Goal: Task Accomplishment & Management: Complete application form

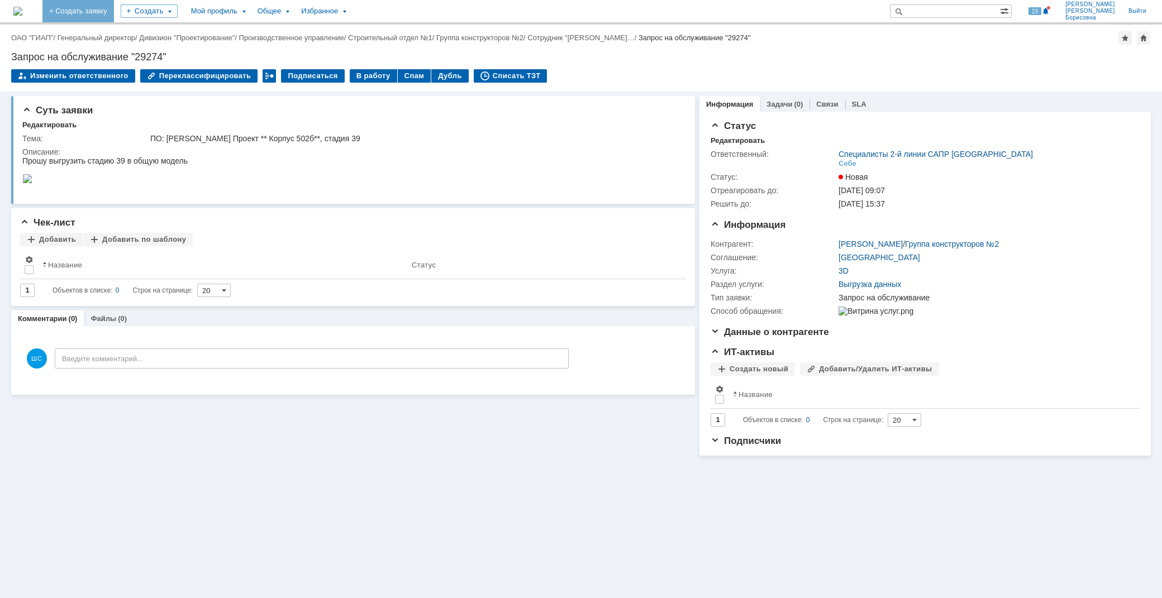
click at [114, 14] on link "+ Создать заявку" at bounding box center [78, 11] width 72 height 22
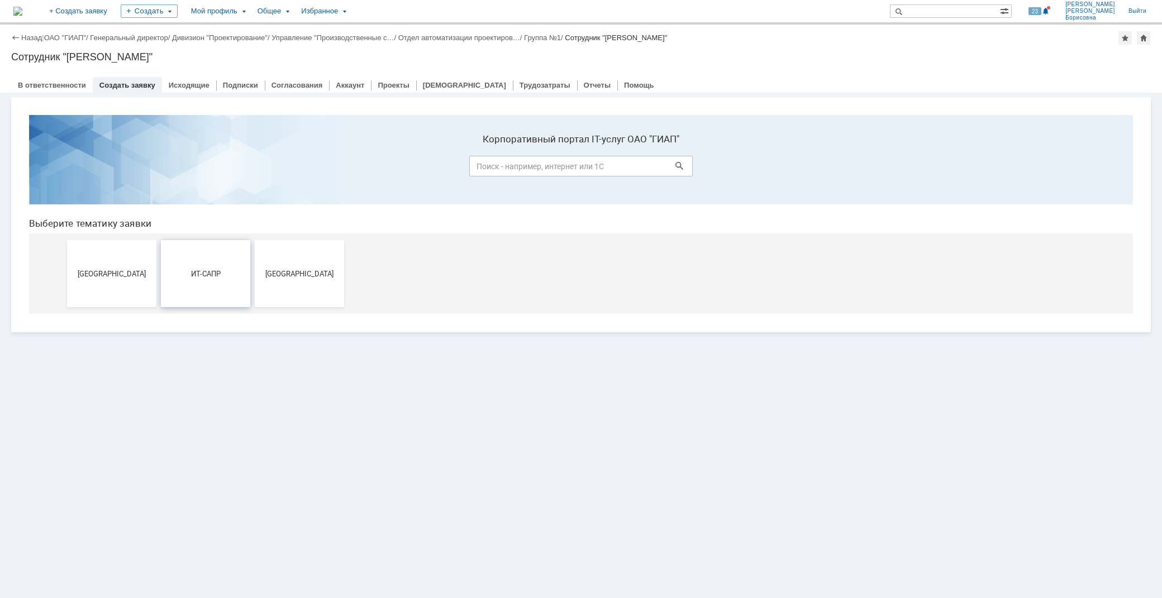
click at [183, 278] on span "ИТ-САПР" at bounding box center [205, 273] width 83 height 8
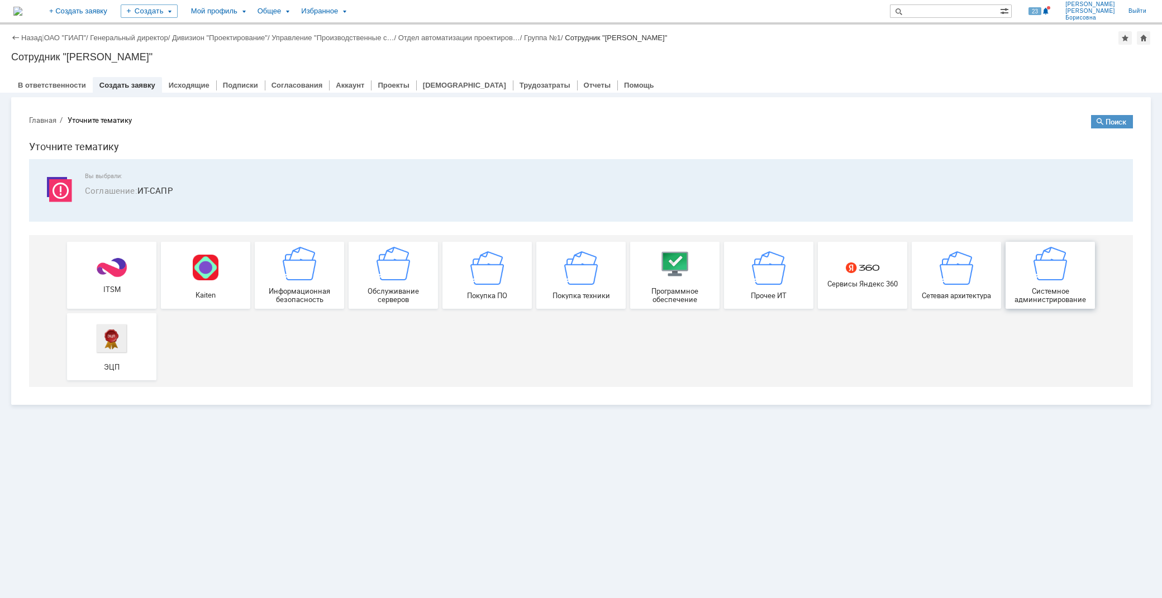
click at [1048, 291] on span "Системное администрирование" at bounding box center [1050, 295] width 83 height 17
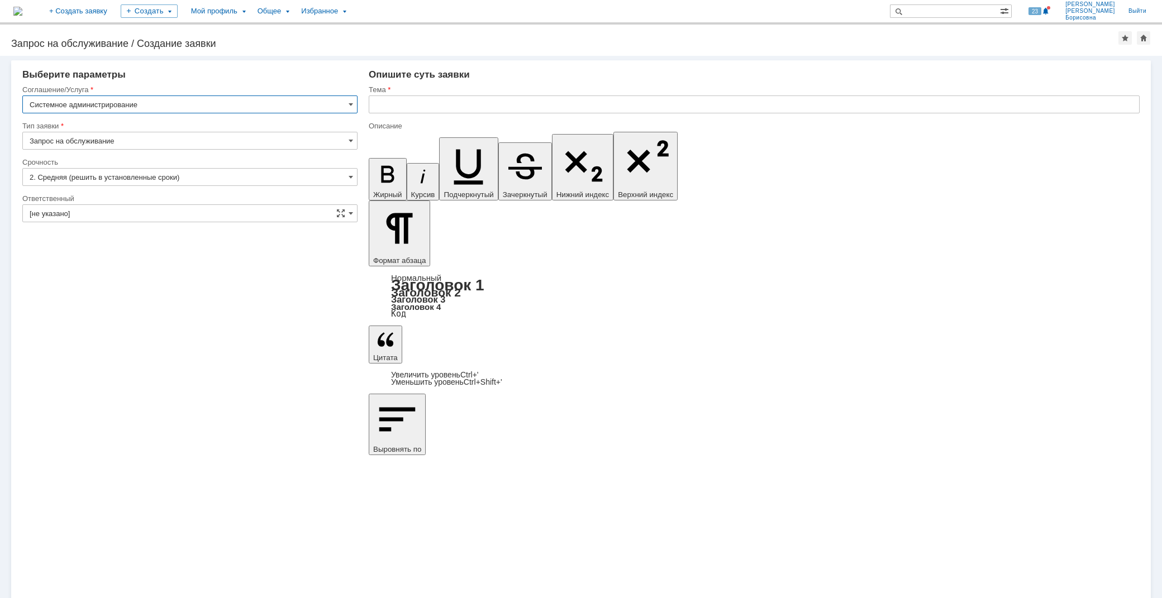
click at [435, 106] on input "text" at bounding box center [754, 105] width 771 height 18
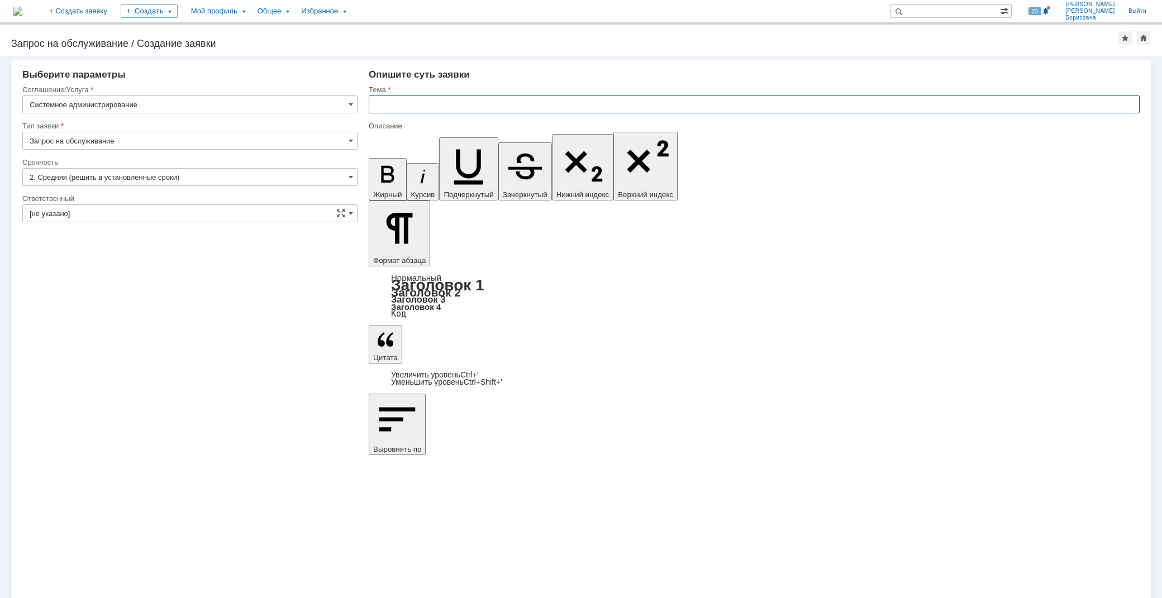
click at [411, 105] on input "text" at bounding box center [754, 105] width 771 height 18
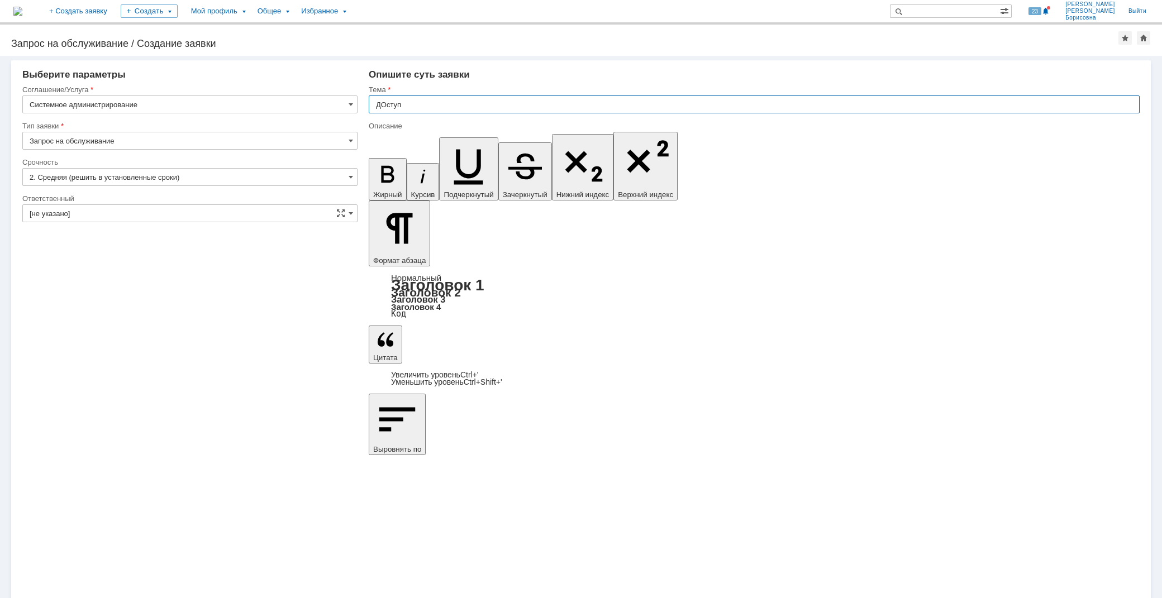
drag, startPoint x: 383, startPoint y: 101, endPoint x: 406, endPoint y: 134, distance: 39.8
click at [384, 104] on input "ДОступ" at bounding box center [754, 105] width 771 height 18
click at [419, 102] on input "Доступ" at bounding box center [754, 105] width 771 height 18
drag, startPoint x: 419, startPoint y: 102, endPoint x: 332, endPoint y: 101, distance: 87.2
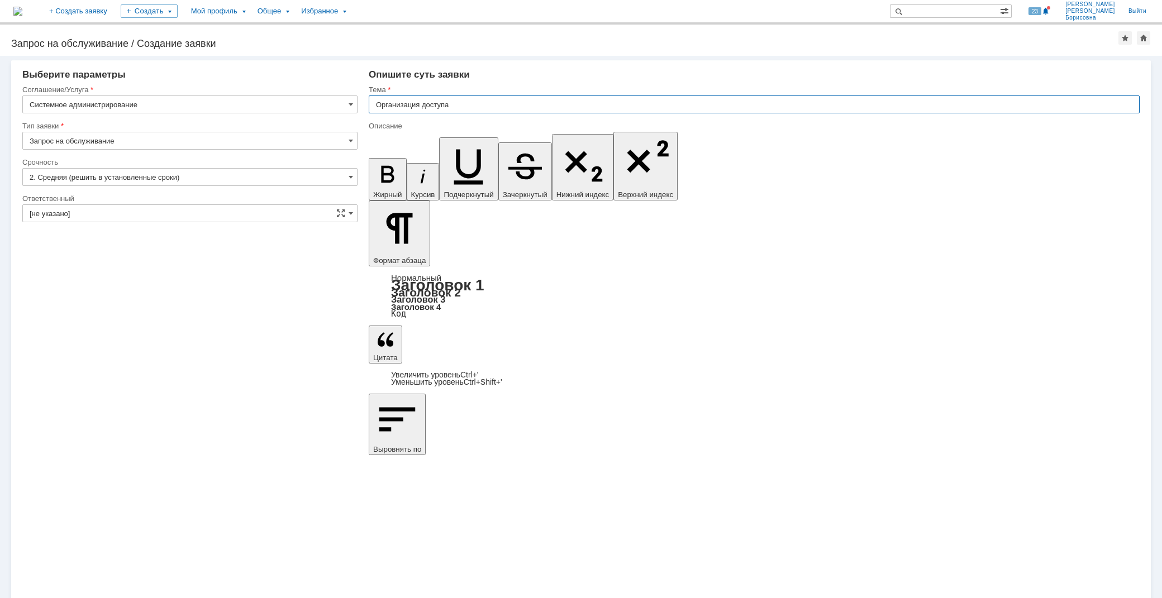
type input "Организация доступа"
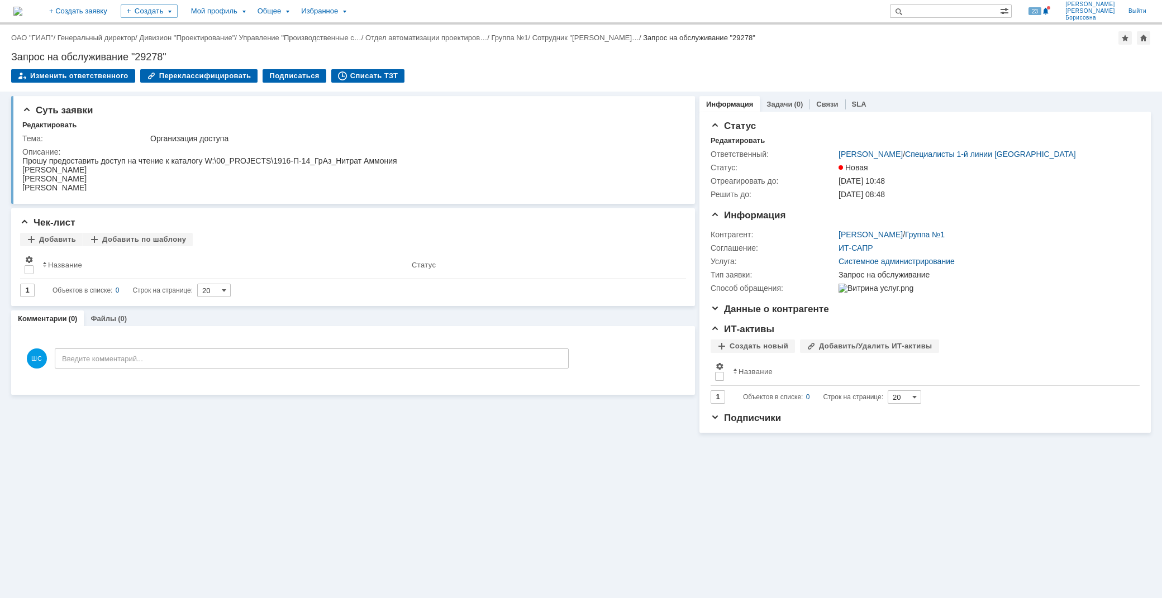
drag, startPoint x: 92, startPoint y: 484, endPoint x: 91, endPoint y: 478, distance: 5.7
click at [92, 484] on div "Суть заявки Редактировать Тема: Организация доступа Описание: Чек-лист Добавить…" at bounding box center [581, 345] width 1162 height 507
click at [47, 121] on div "Редактировать" at bounding box center [49, 125] width 54 height 9
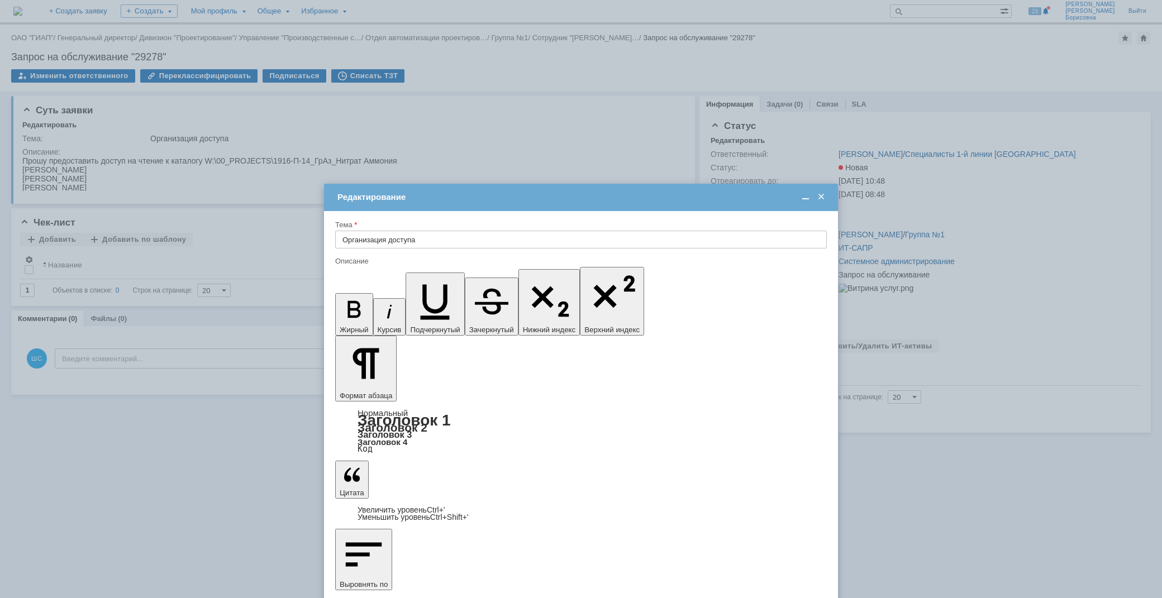
drag, startPoint x: 530, startPoint y: 3256, endPoint x: 720, endPoint y: 3260, distance: 190.0
